Goal: Task Accomplishment & Management: Use online tool/utility

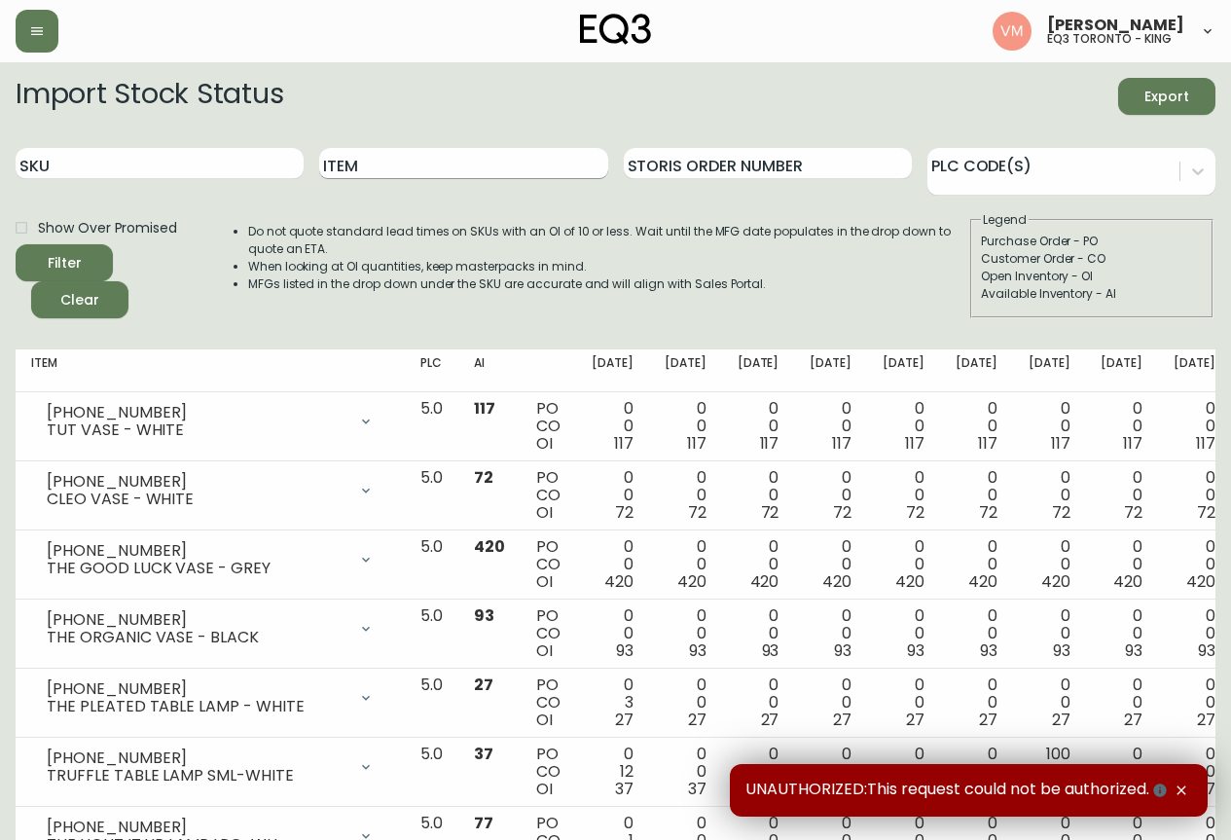
click at [355, 176] on input "Item" at bounding box center [463, 163] width 288 height 31
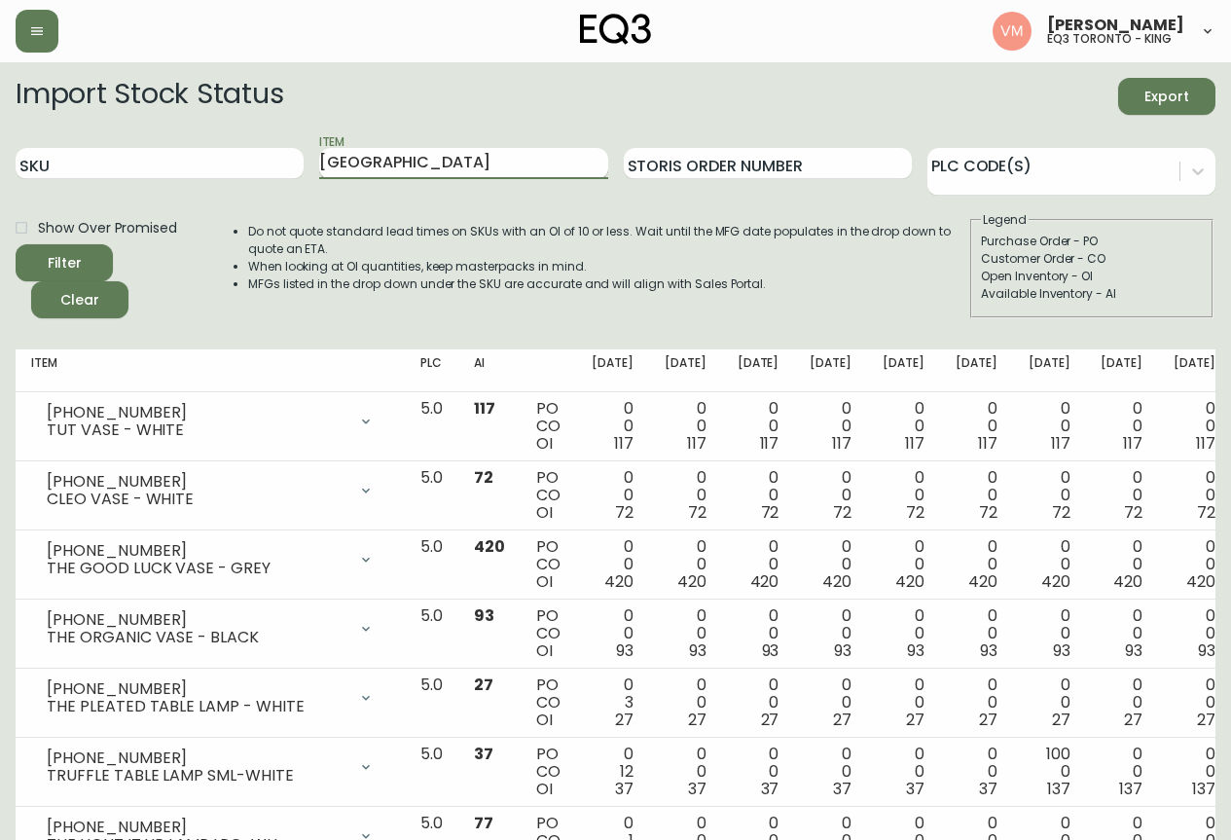
type input "tibet"
click at [16, 244] on button "Filter" at bounding box center [64, 262] width 97 height 37
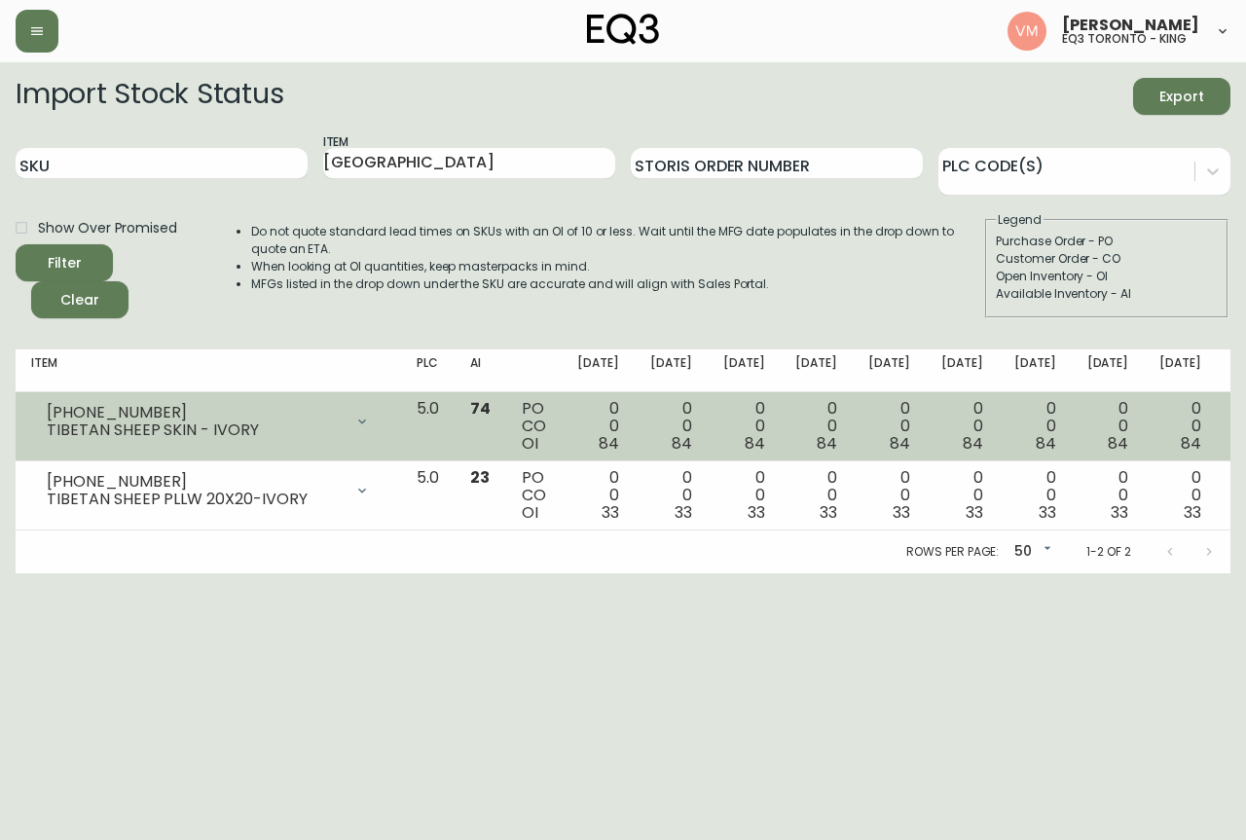
click at [134, 403] on div "3190-914-0 TIBETAN SHEEP SKIN - IVORY" at bounding box center [208, 421] width 354 height 43
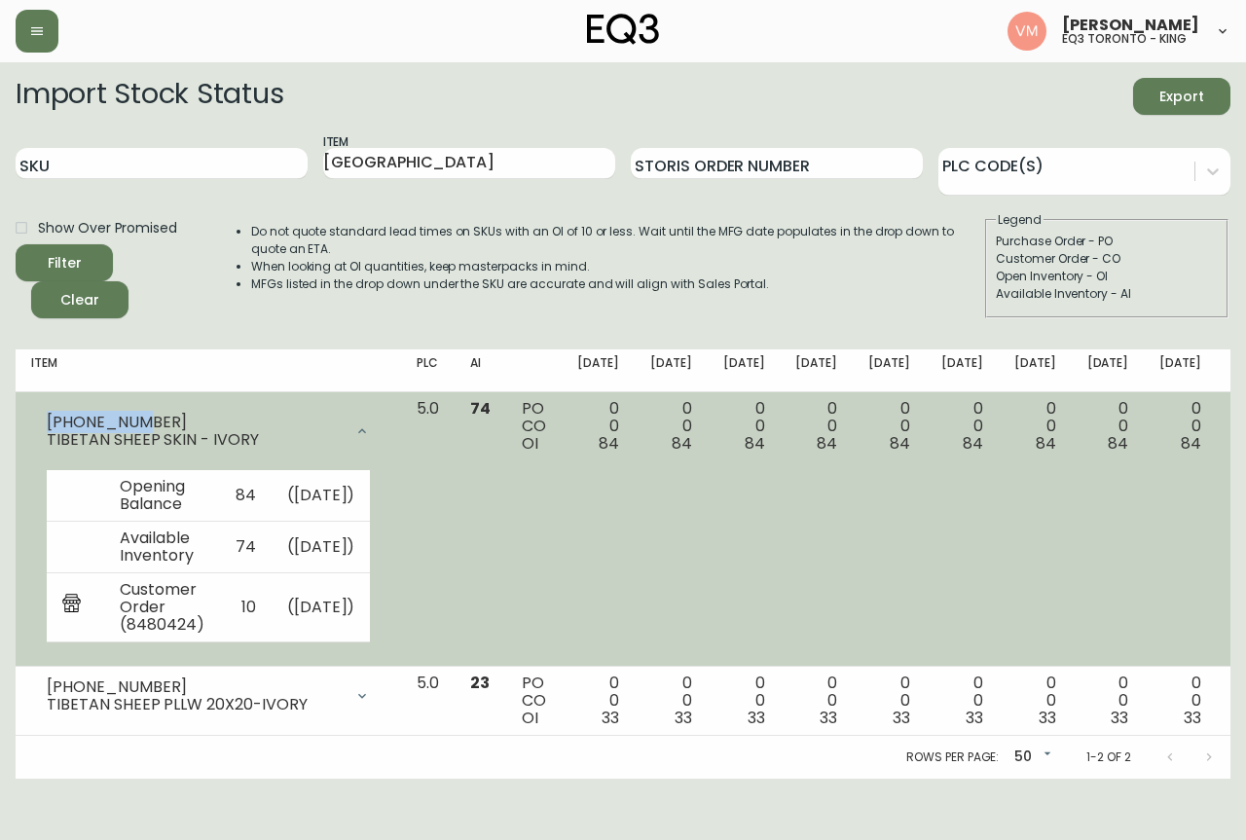
drag, startPoint x: 136, startPoint y: 415, endPoint x: 40, endPoint y: 407, distance: 96.7
click at [40, 407] on div "3190-914-0 TIBETAN SHEEP SKIN - IVORY" at bounding box center [208, 431] width 354 height 62
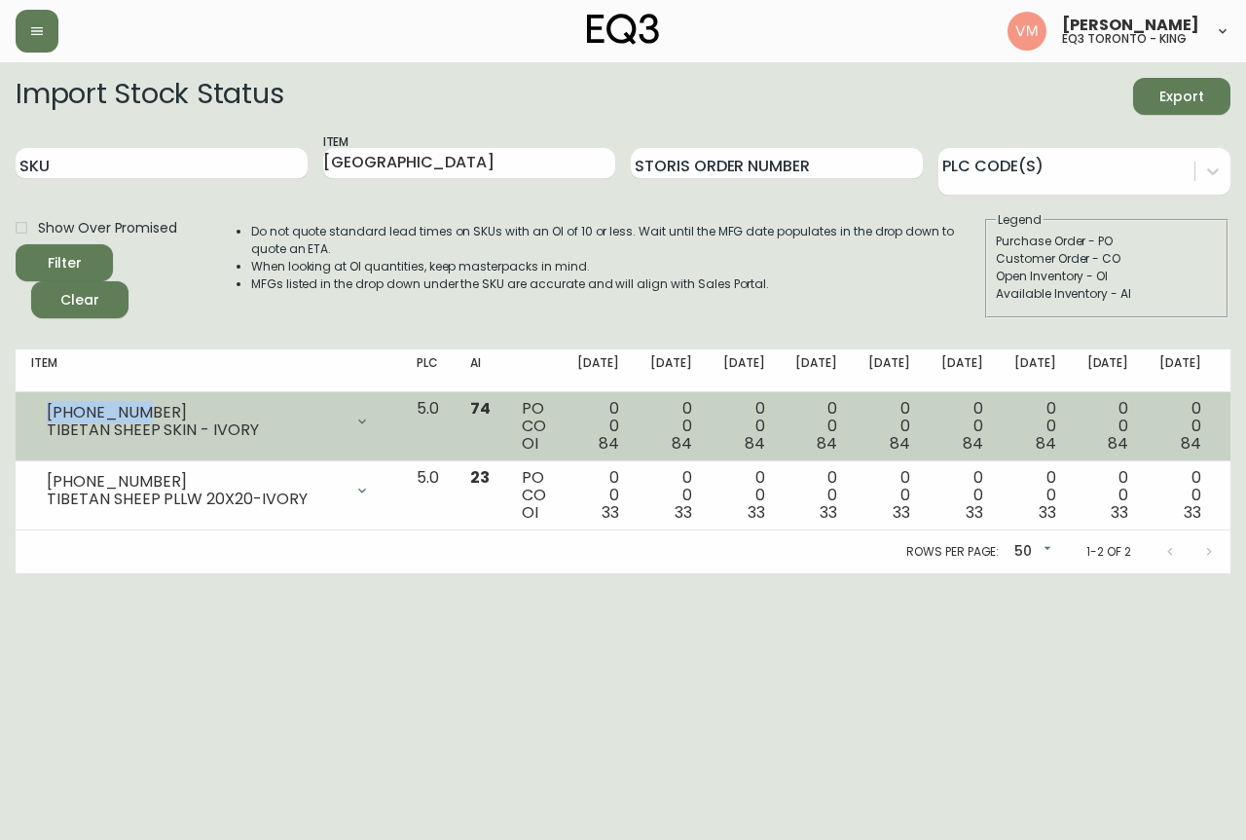
copy div "3190-914-0"
